Goal: Transaction & Acquisition: Download file/media

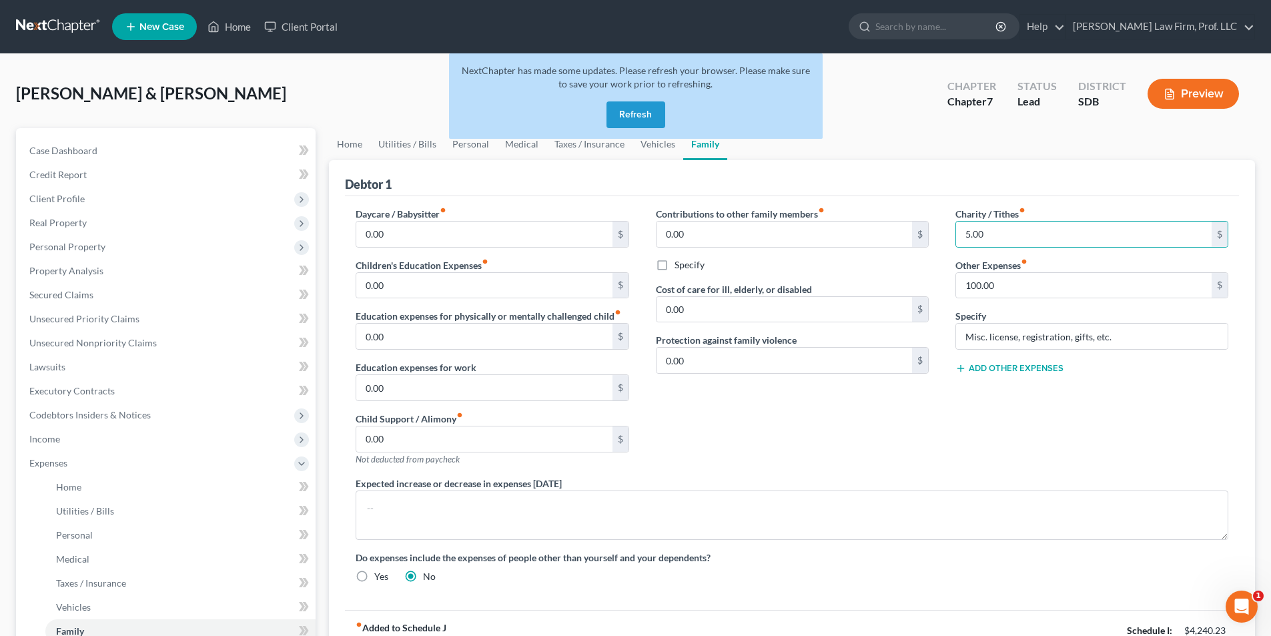
click at [633, 111] on button "Refresh" at bounding box center [636, 114] width 59 height 27
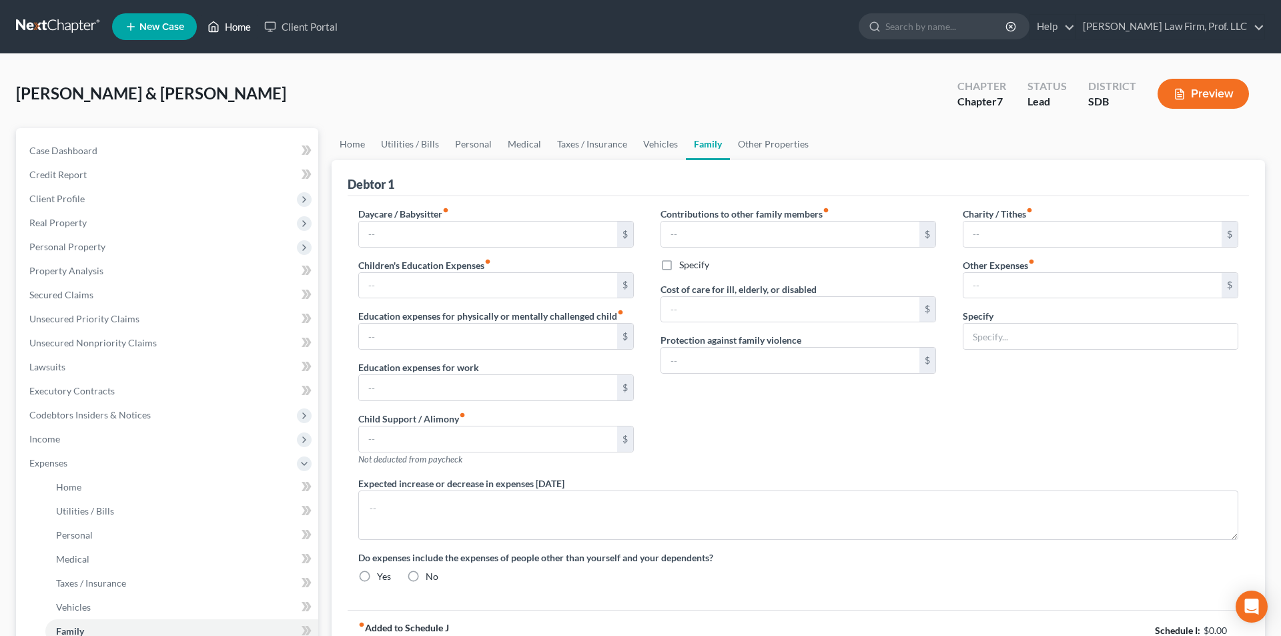
type input "0.00"
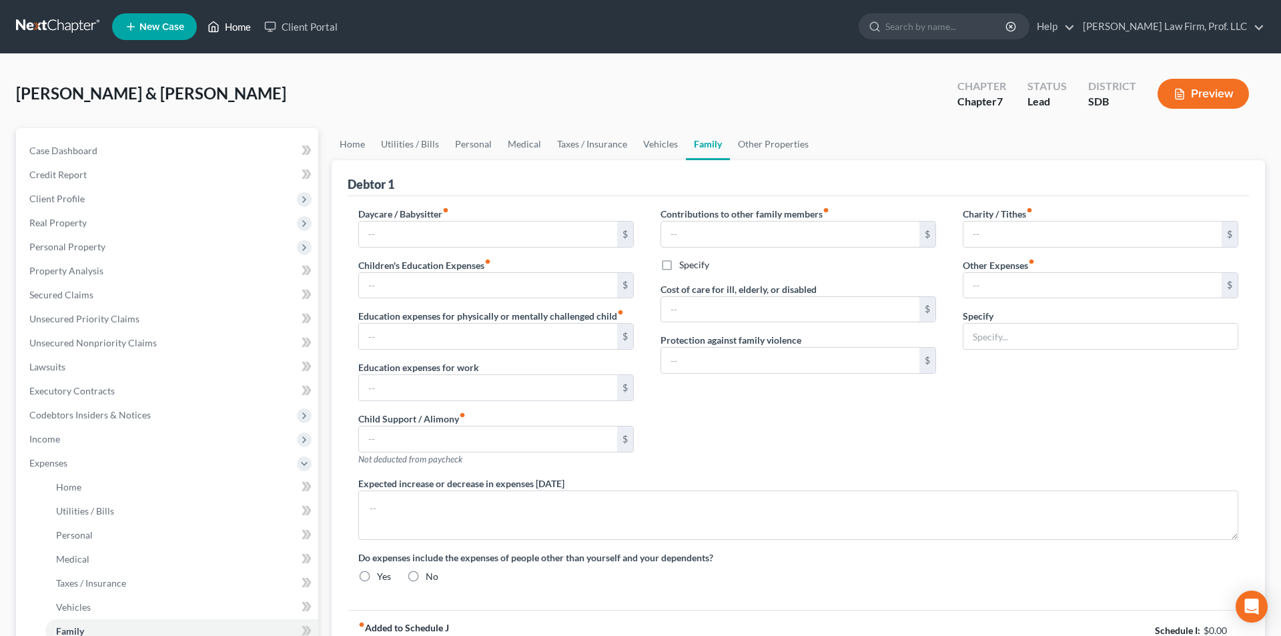
type input "0.00"
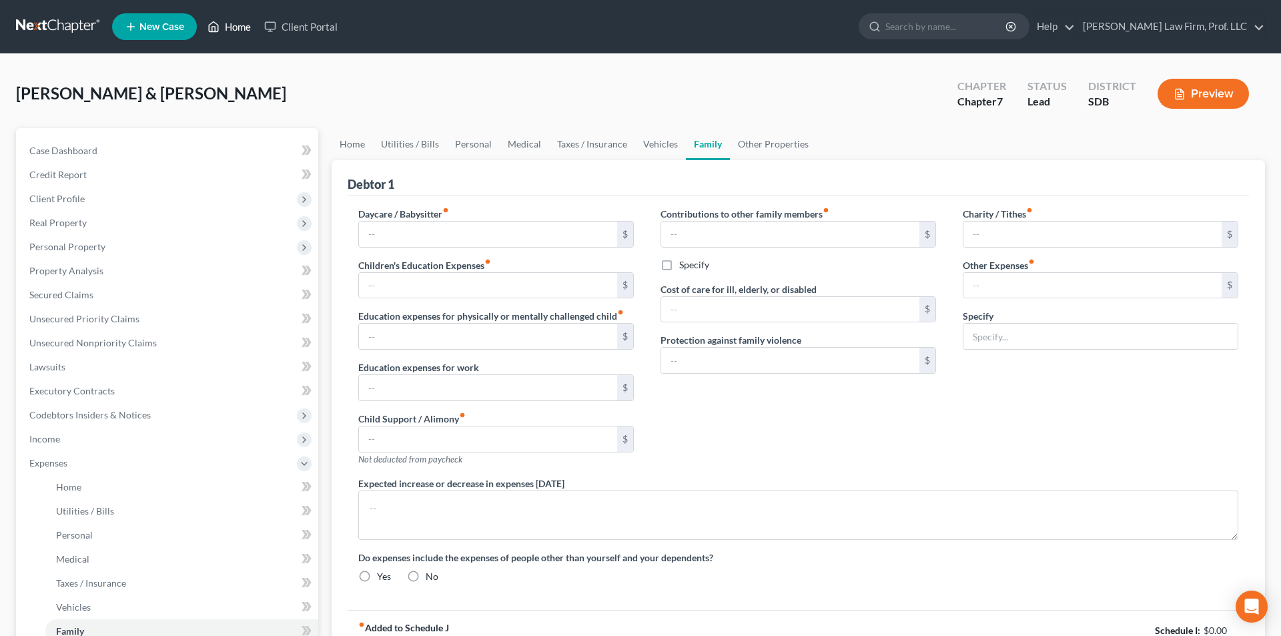
radio input "true"
click at [244, 27] on link "Home" at bounding box center [229, 27] width 57 height 24
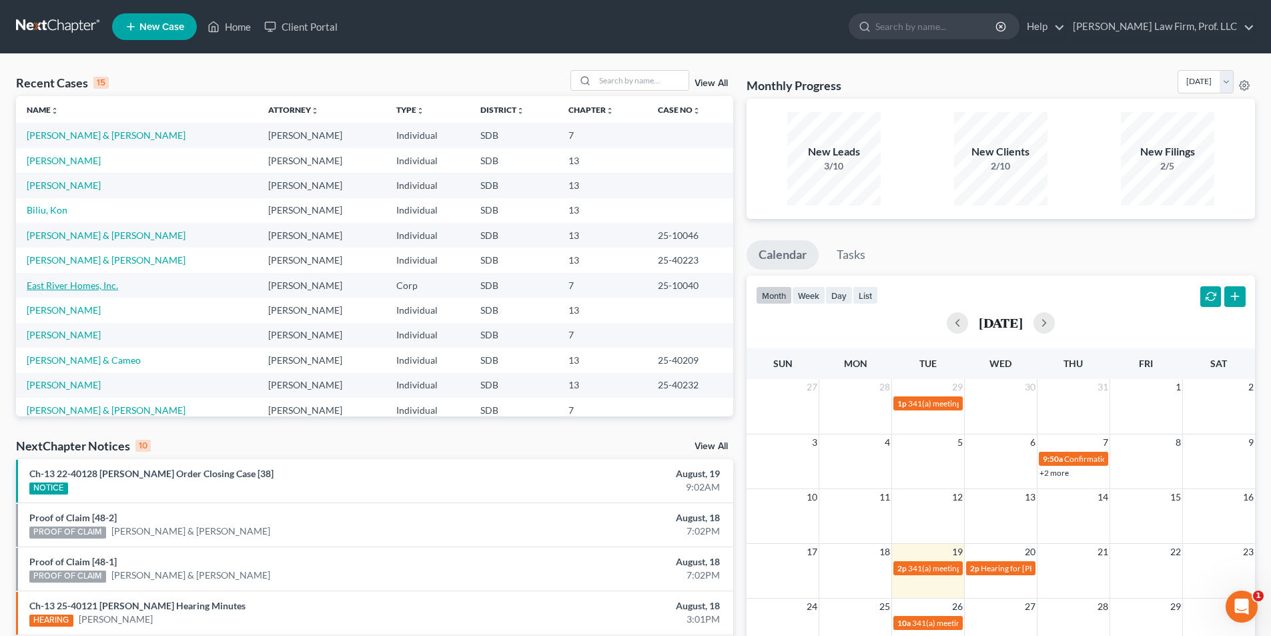
click at [63, 284] on link "East River Homes, Inc." at bounding box center [72, 285] width 91 height 11
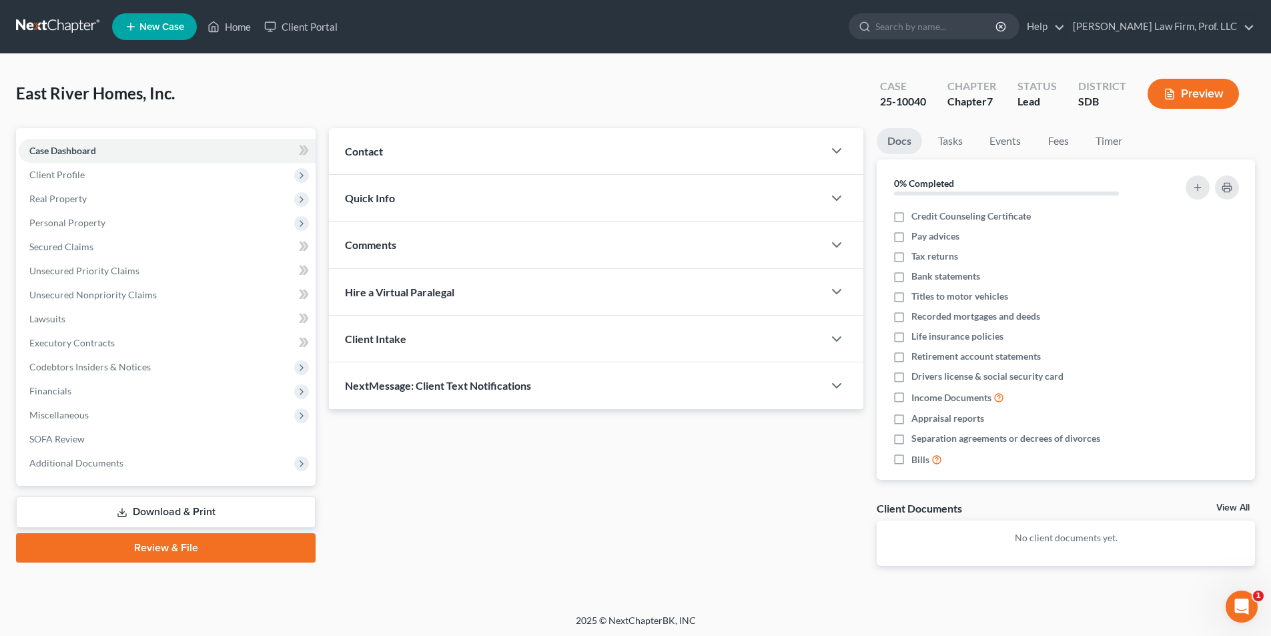
click at [121, 514] on icon at bounding box center [122, 512] width 11 height 11
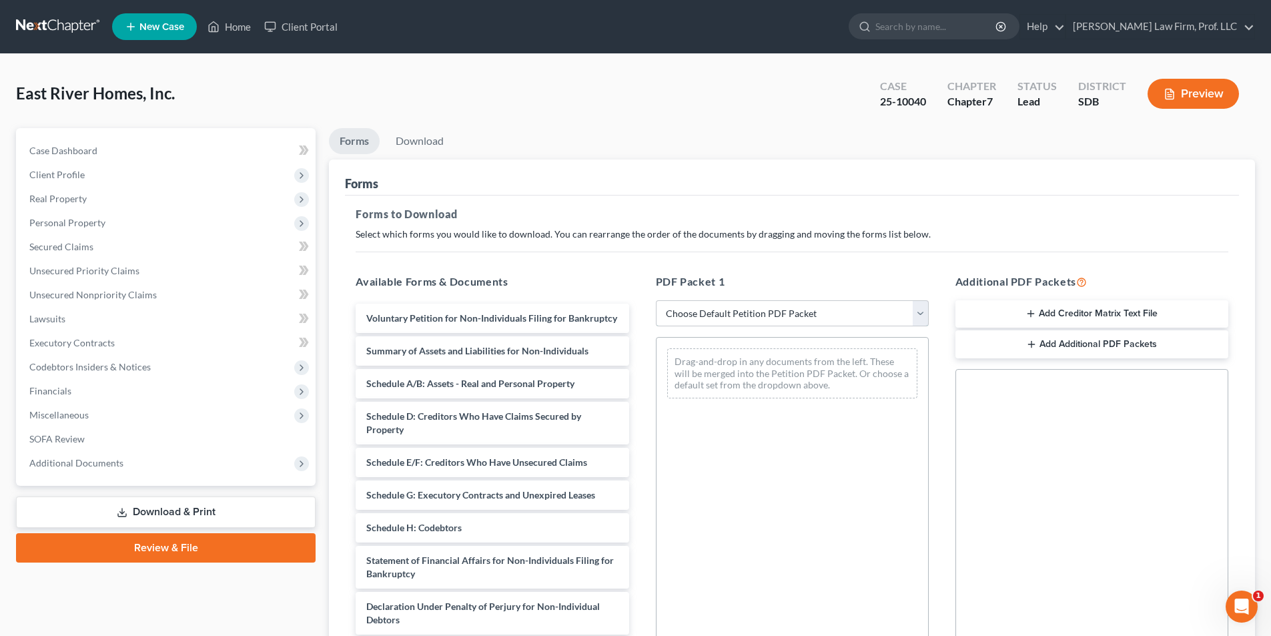
click at [732, 321] on select "Choose Default Petition PDF Packet Complete Bankruptcy Petition (all forms and …" at bounding box center [792, 313] width 273 height 27
select select "0"
click at [656, 300] on select "Choose Default Petition PDF Packet Complete Bankruptcy Petition (all forms and …" at bounding box center [792, 313] width 273 height 27
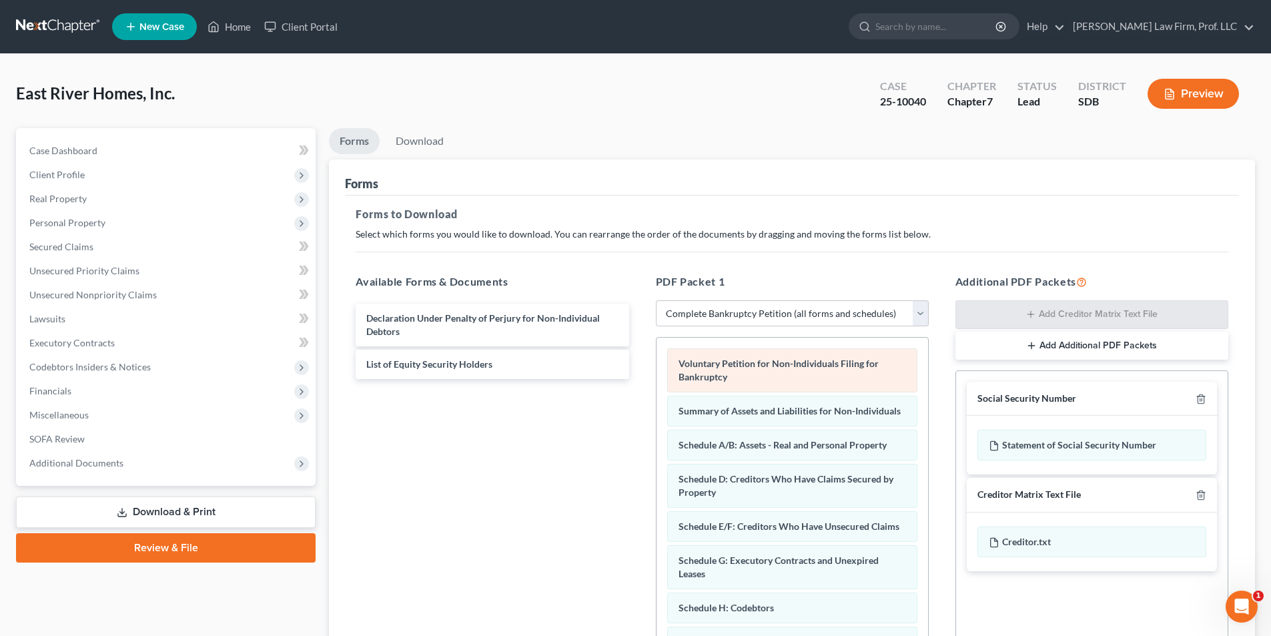
click at [657, 379] on div "Voluntary Petition for Non-Individuals Filing for Bankruptcy Summary of Assets …" at bounding box center [793, 587] width 272 height 499
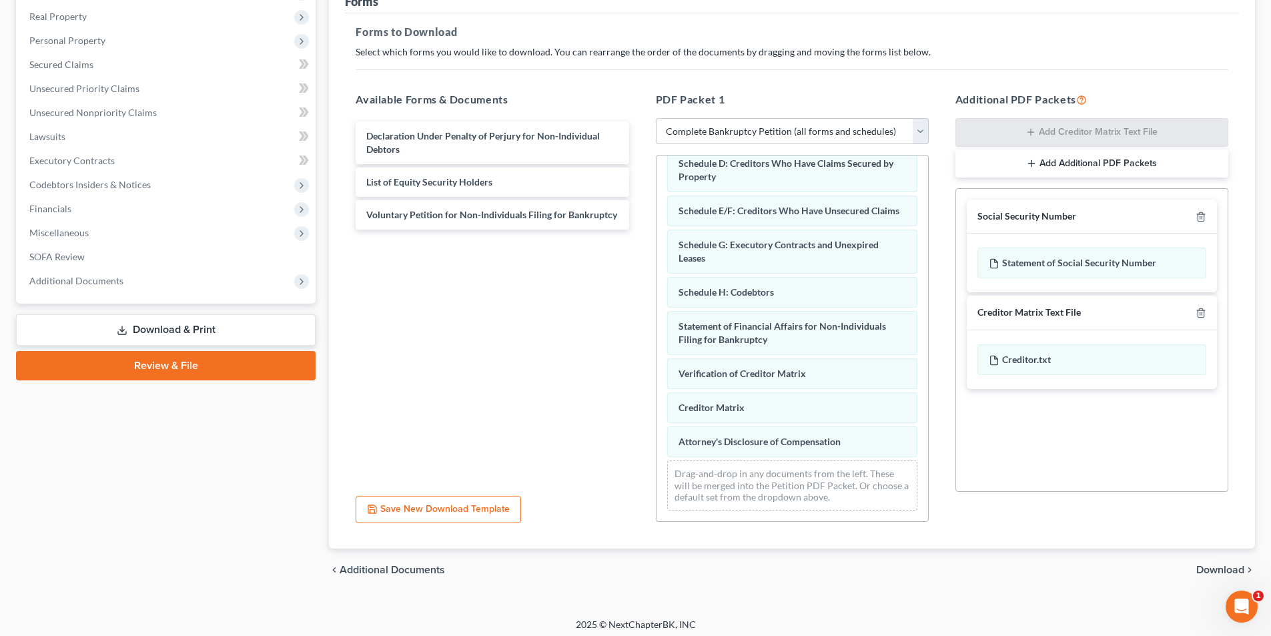
scroll to position [188, 0]
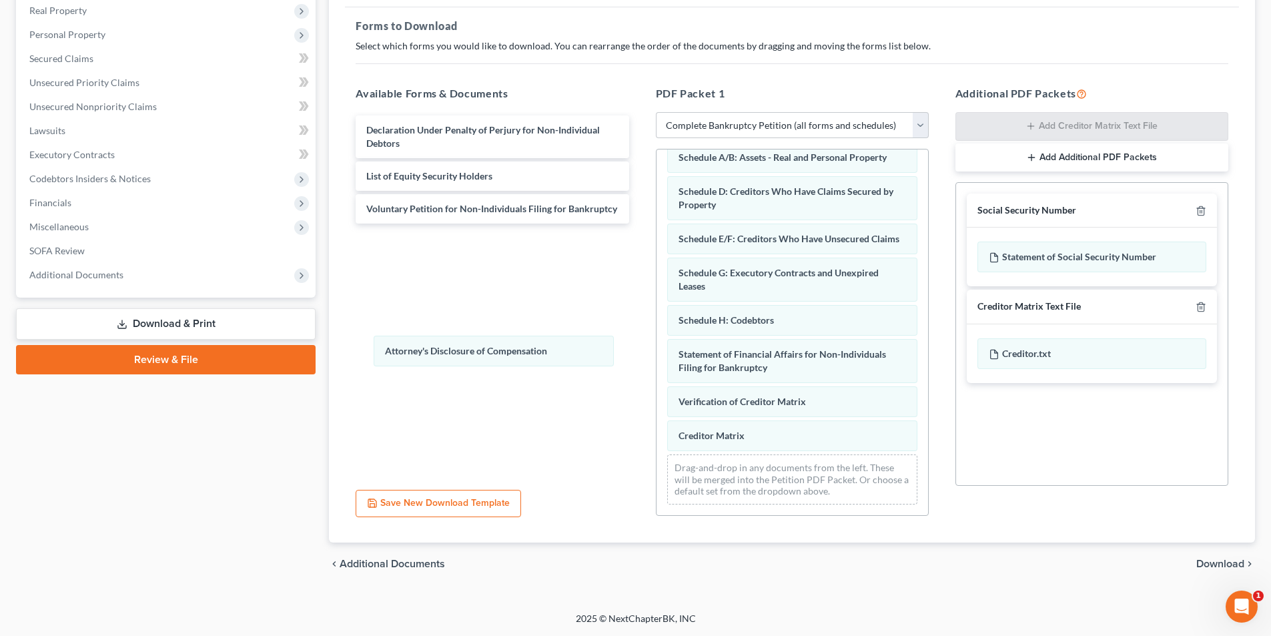
drag, startPoint x: 739, startPoint y: 441, endPoint x: 590, endPoint y: 390, distance: 158.0
click at [657, 352] on div "Attorney's Disclosure of Compensation Summary of Assets and Liabilities for Non…" at bounding box center [793, 306] width 272 height 418
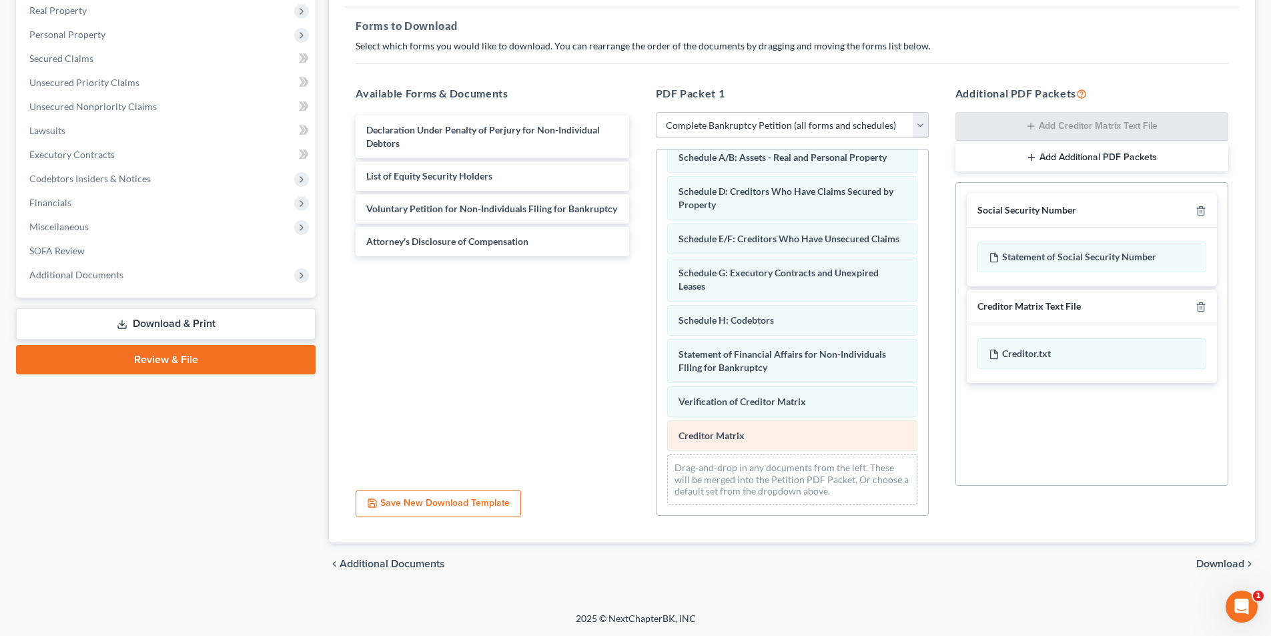
click at [657, 358] on div "Summary of Assets and Liabilities for Non-Individuals Schedule A/B: Assets - Re…" at bounding box center [793, 306] width 272 height 418
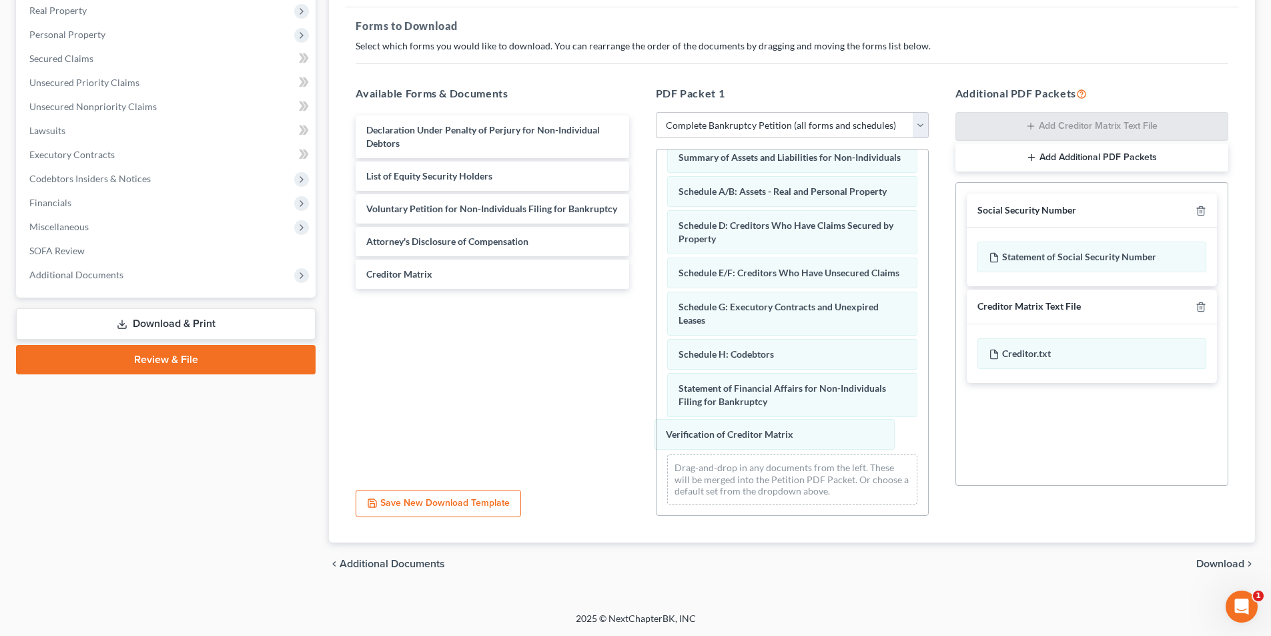
drag, startPoint x: 714, startPoint y: 430, endPoint x: 468, endPoint y: 333, distance: 264.8
click at [657, 354] on div "Verification of Creditor Matrix Summary of Assets and Liabilities for Non-Indiv…" at bounding box center [793, 323] width 272 height 384
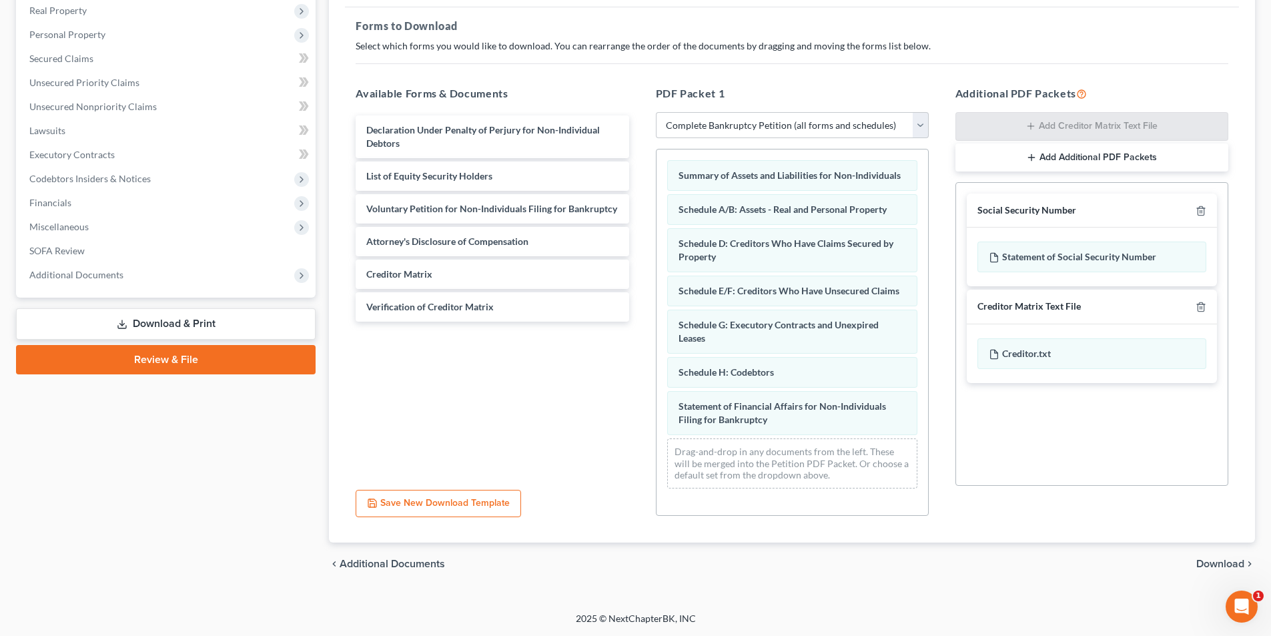
click at [1230, 561] on span "Download" at bounding box center [1220, 563] width 48 height 11
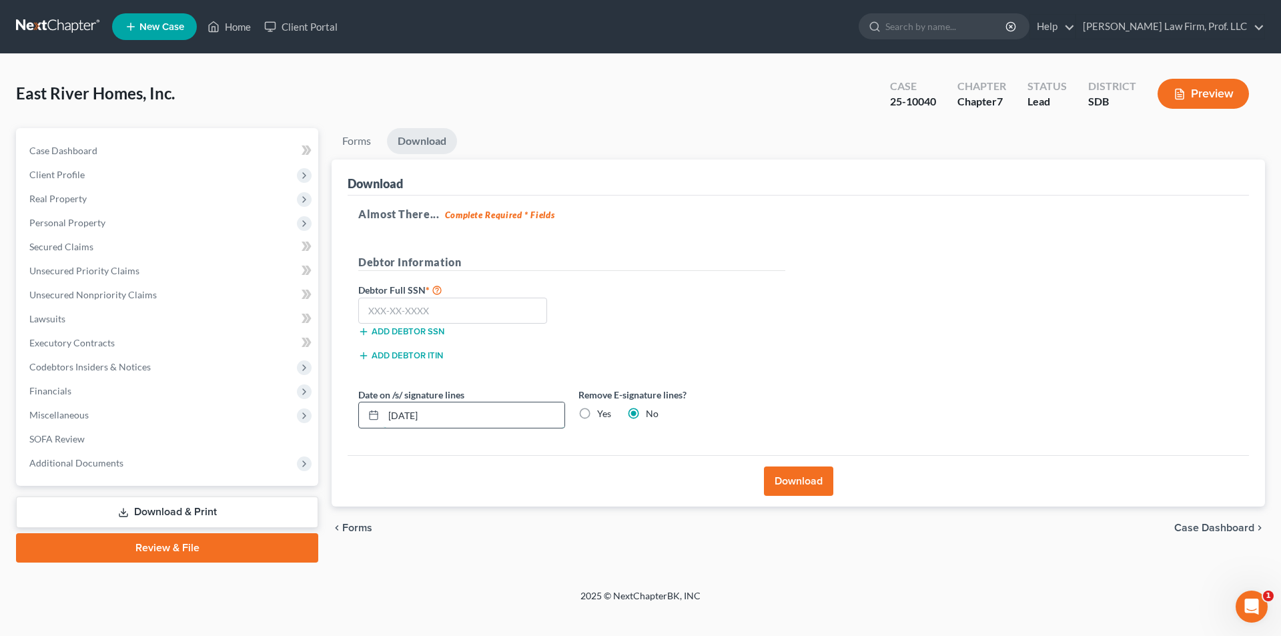
drag, startPoint x: 471, startPoint y: 418, endPoint x: 422, endPoint y: 414, distance: 48.9
click at [422, 414] on input "08/19/2025" at bounding box center [474, 414] width 181 height 25
drag, startPoint x: 471, startPoint y: 425, endPoint x: 463, endPoint y: 418, distance: 10.4
click at [472, 425] on input "08/19/2025" at bounding box center [474, 414] width 181 height 25
click at [412, 416] on input "08/19/2025" at bounding box center [474, 414] width 181 height 25
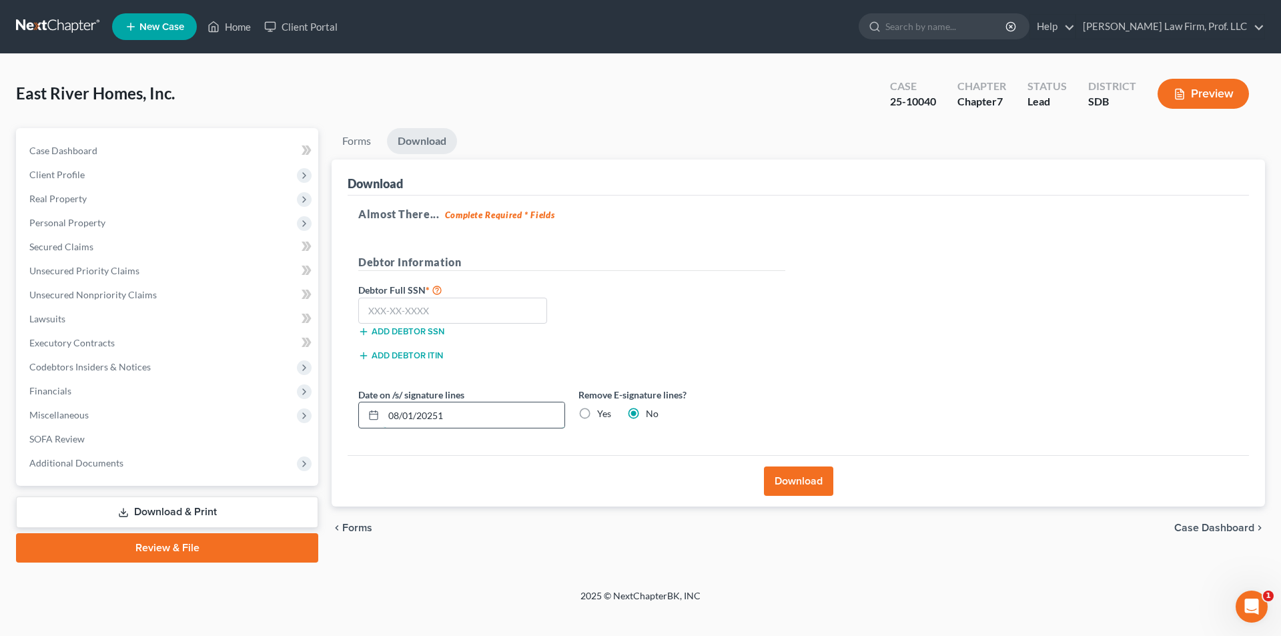
drag, startPoint x: 484, startPoint y: 416, endPoint x: 382, endPoint y: 405, distance: 103.3
click at [392, 409] on input "08/01/20251" at bounding box center [474, 414] width 181 height 25
type input "0"
type input "08/11/2025"
click at [799, 485] on button "Download" at bounding box center [798, 480] width 69 height 29
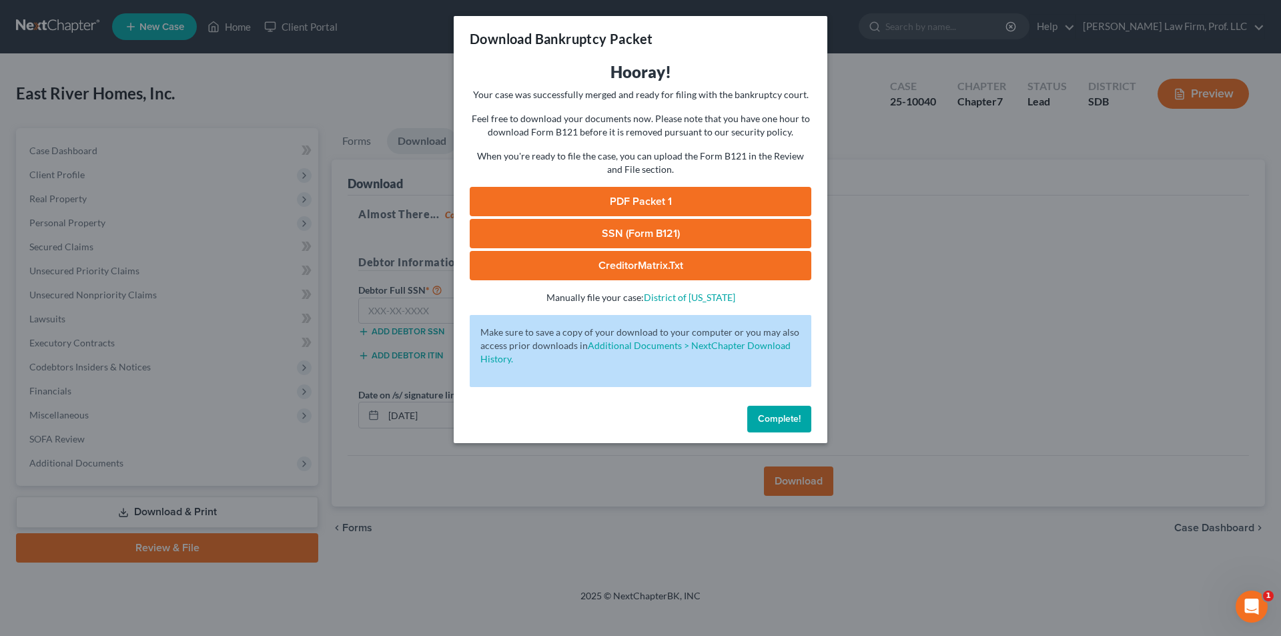
click at [614, 197] on link "PDF Packet 1" at bounding box center [641, 201] width 342 height 29
